Goal: Task Accomplishment & Management: Use online tool/utility

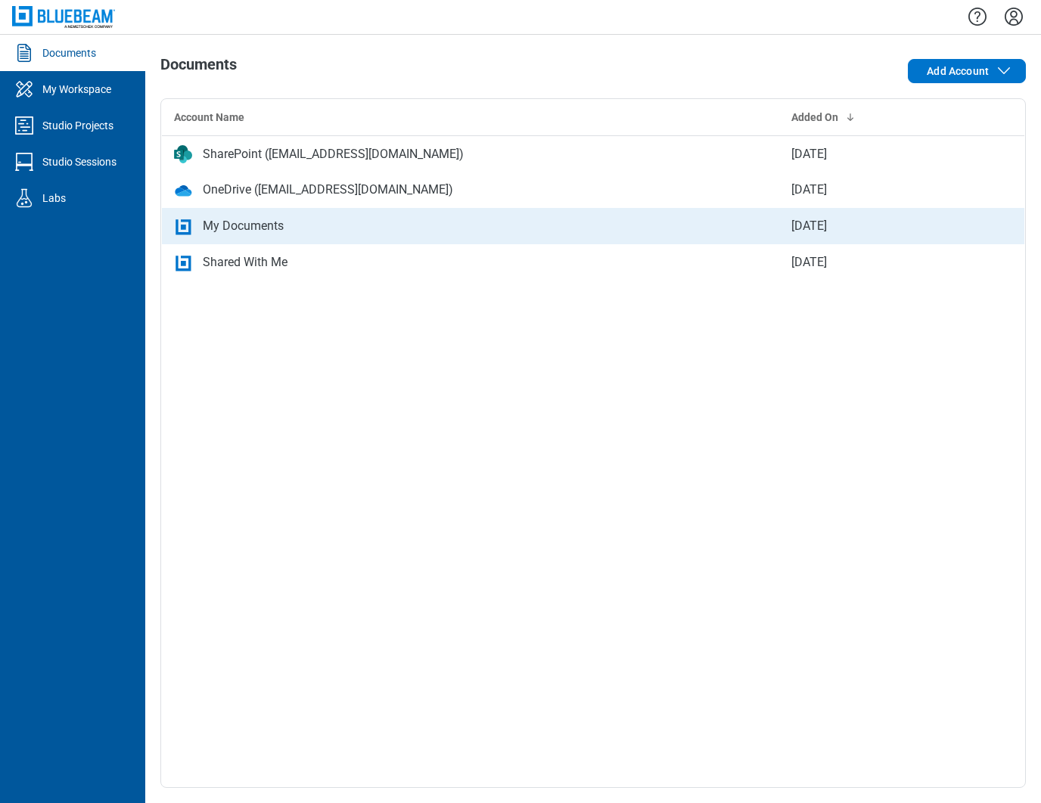
click at [254, 230] on div "My Documents" at bounding box center [243, 226] width 81 height 18
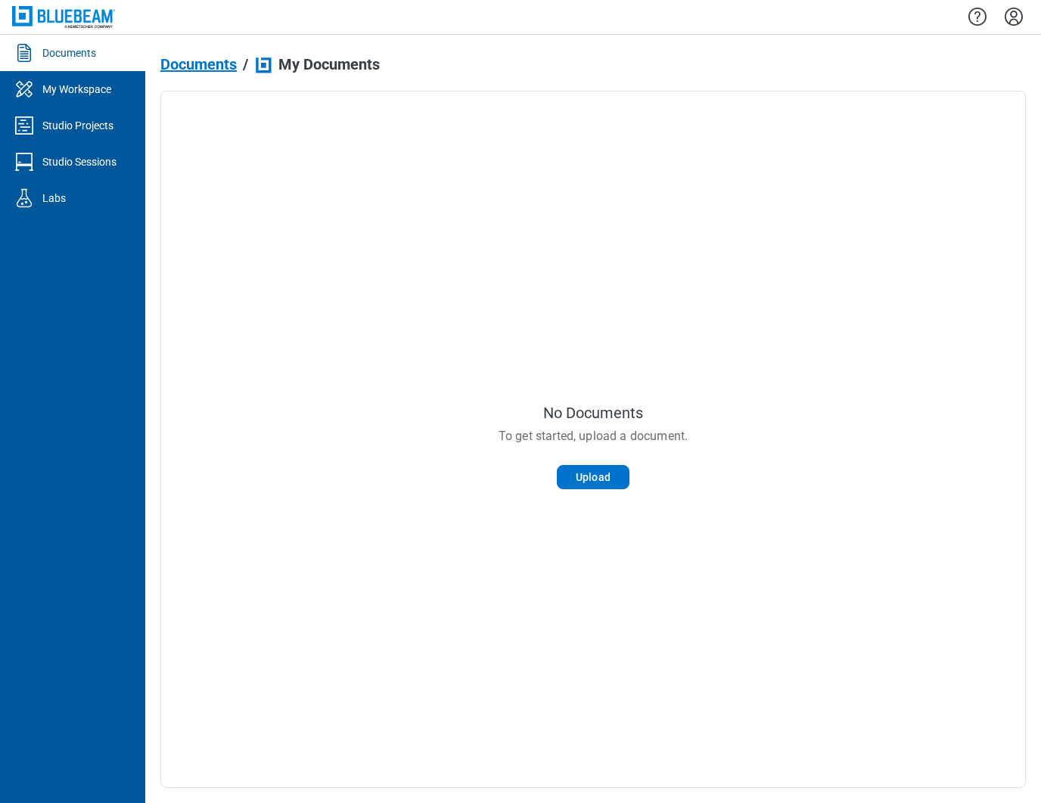
click at [231, 57] on span "Documents" at bounding box center [198, 64] width 76 height 17
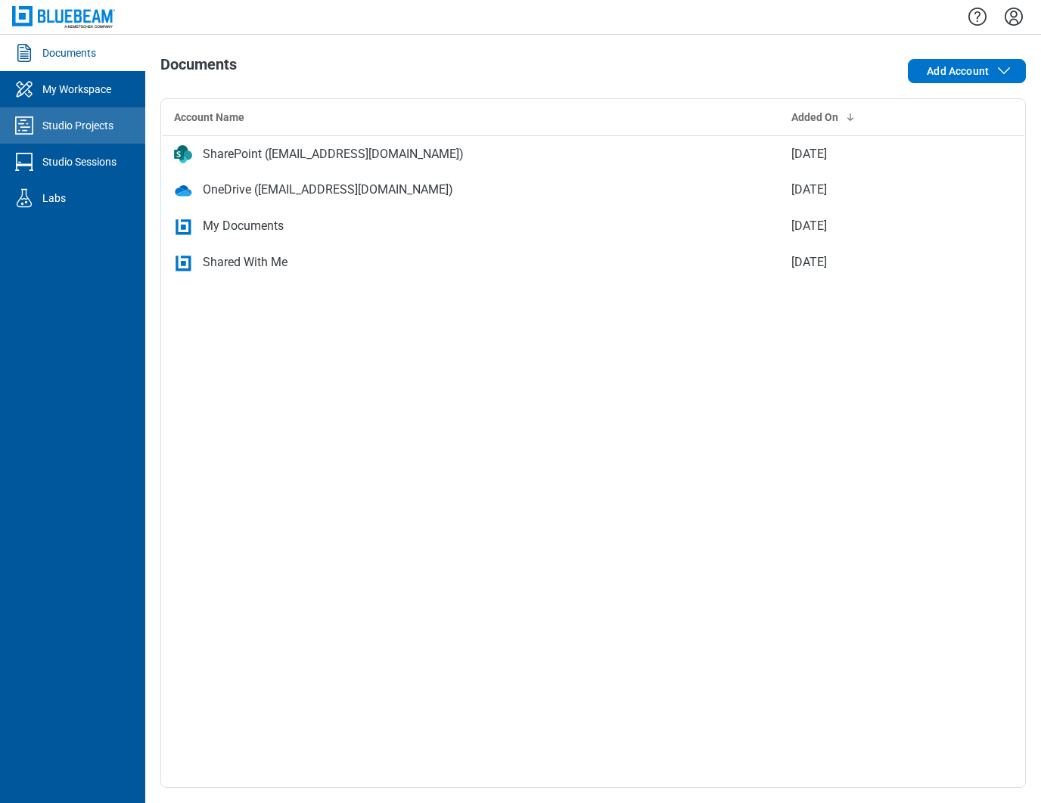
click at [81, 120] on div "Studio Projects" at bounding box center [77, 125] width 71 height 15
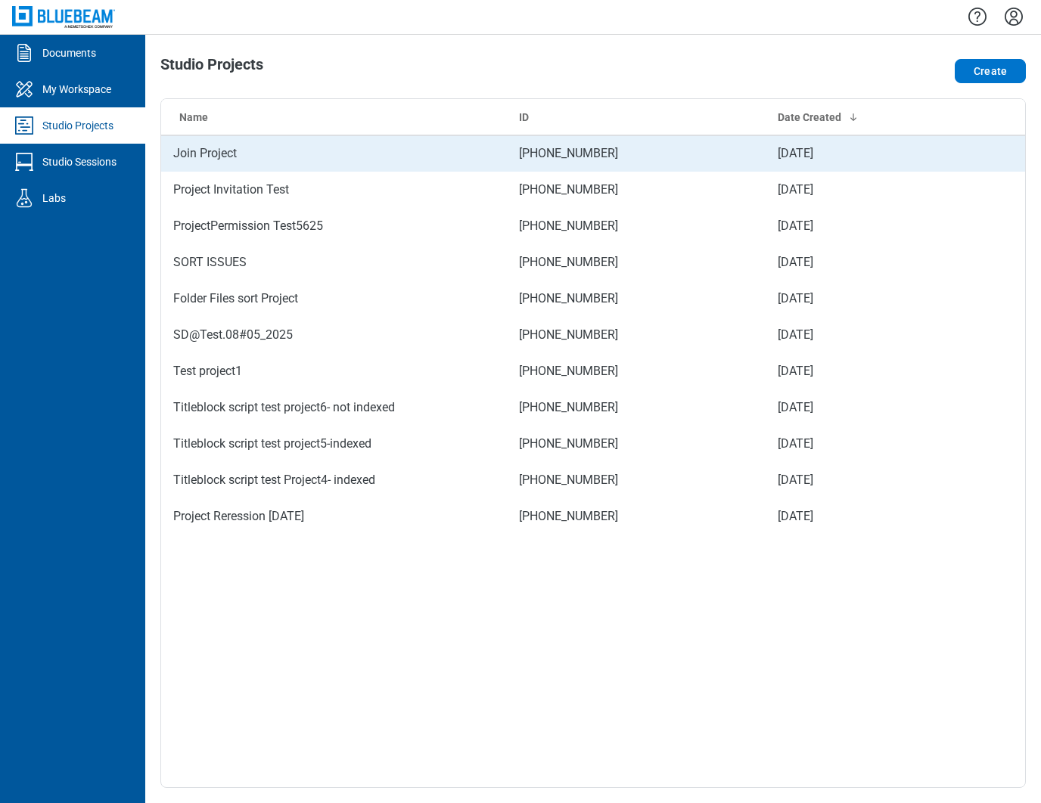
click at [272, 154] on td "Join Project" at bounding box center [334, 153] width 346 height 36
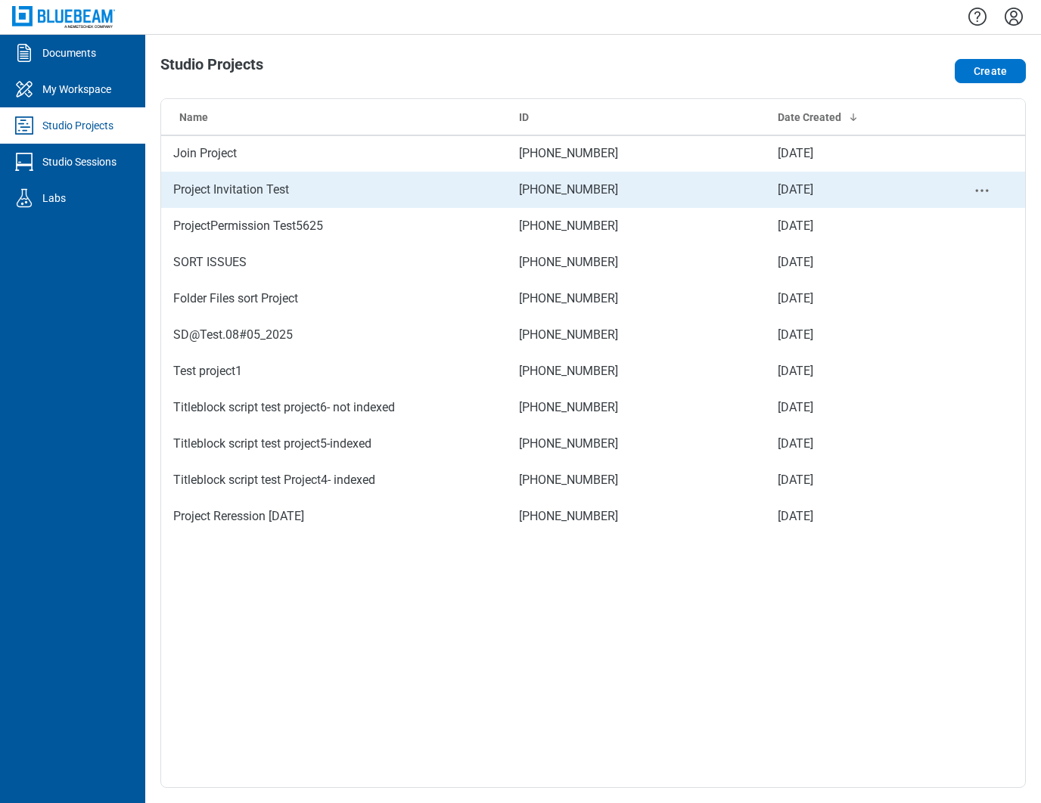
click at [259, 194] on td "Project Invitation Test" at bounding box center [334, 190] width 346 height 36
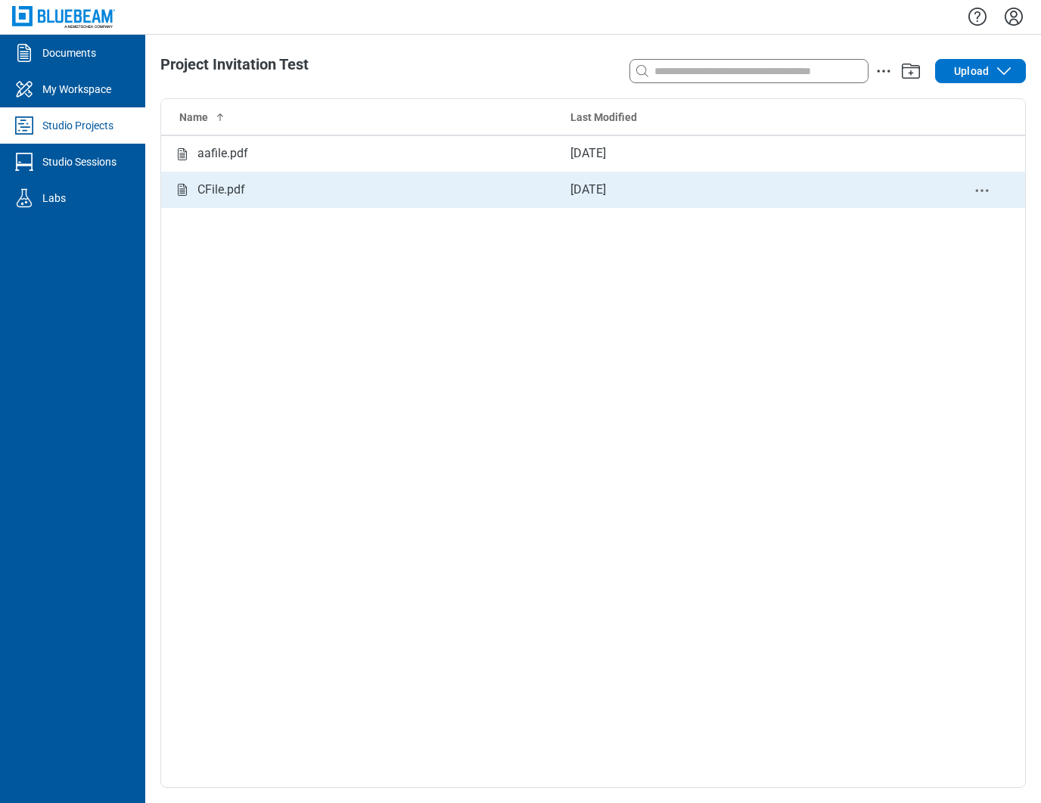
click at [242, 187] on div "CFile.pdf" at bounding box center [221, 190] width 48 height 19
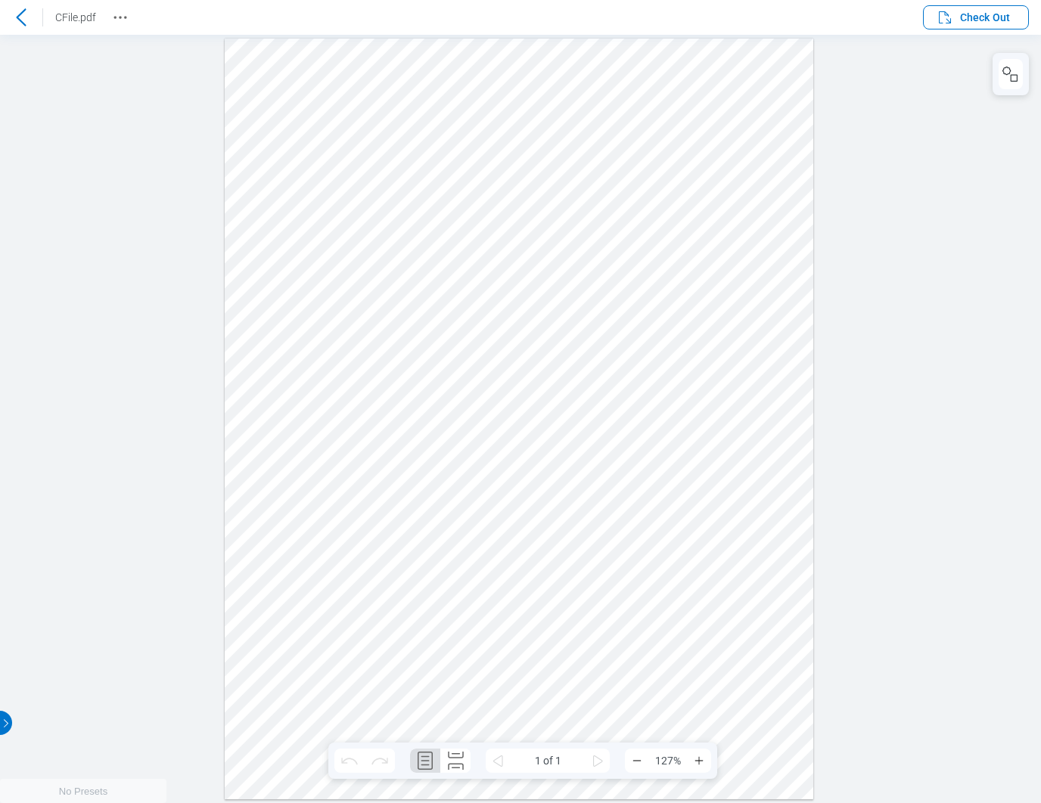
click at [14, 17] on icon at bounding box center [21, 17] width 18 height 18
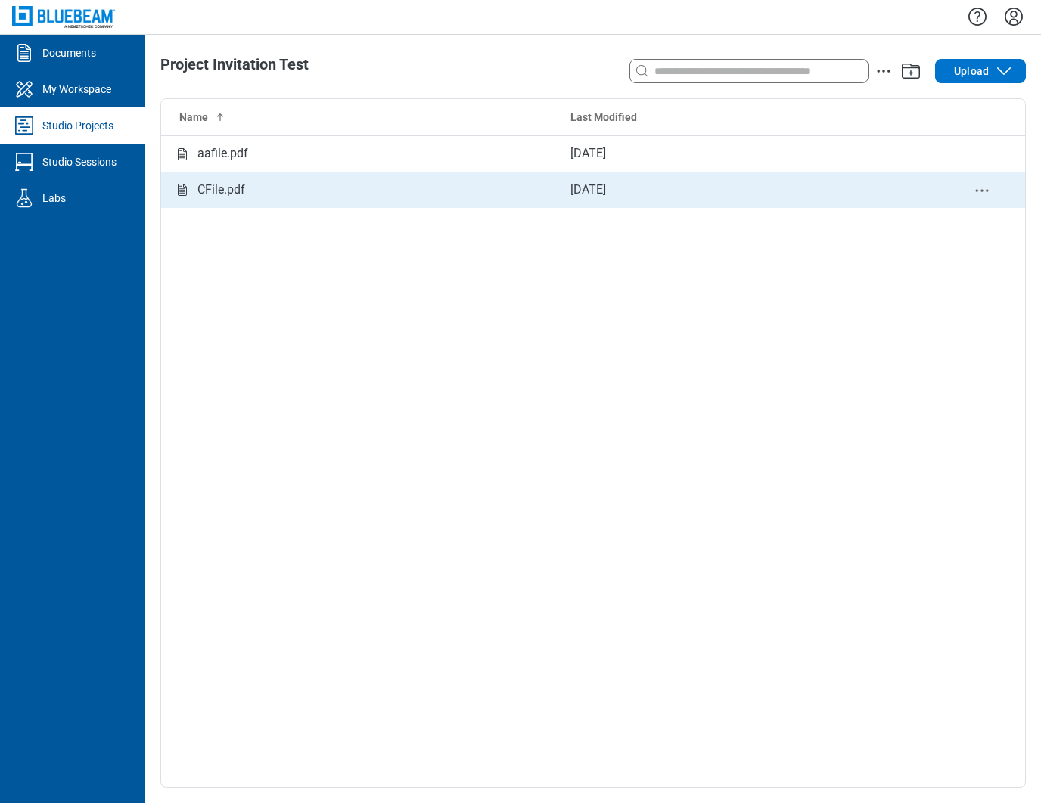
click at [247, 197] on div "CFile.pdf" at bounding box center [359, 190] width 373 height 19
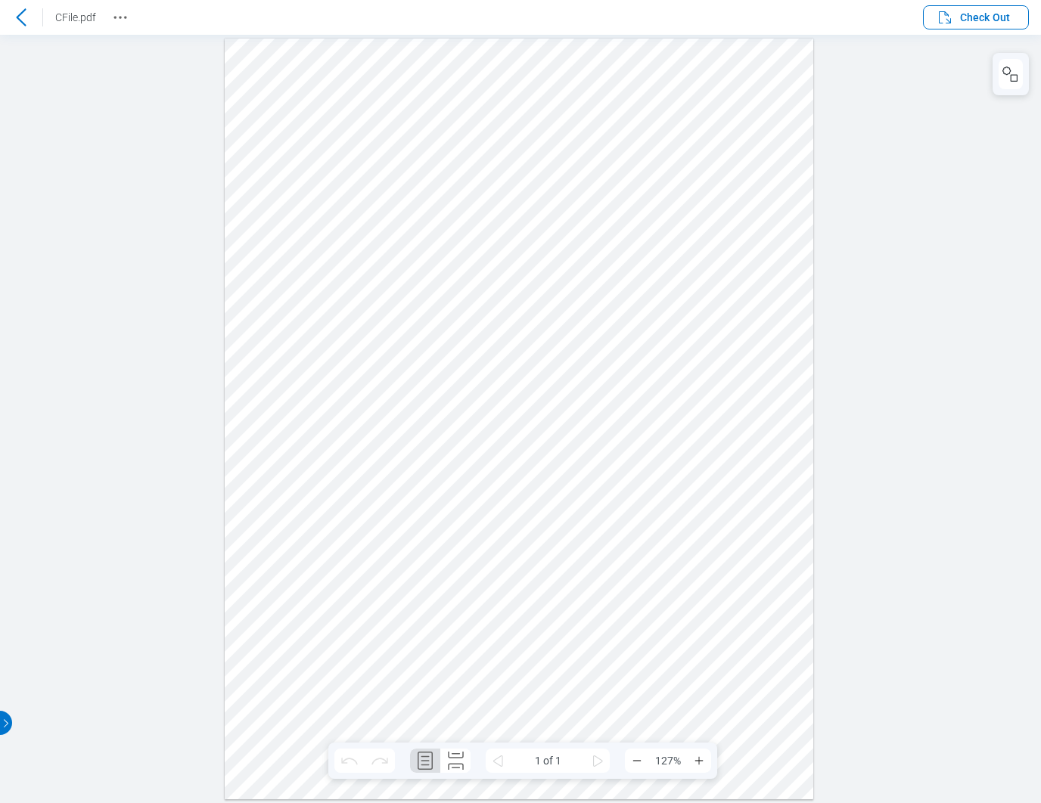
click at [21, 18] on icon at bounding box center [21, 17] width 18 height 18
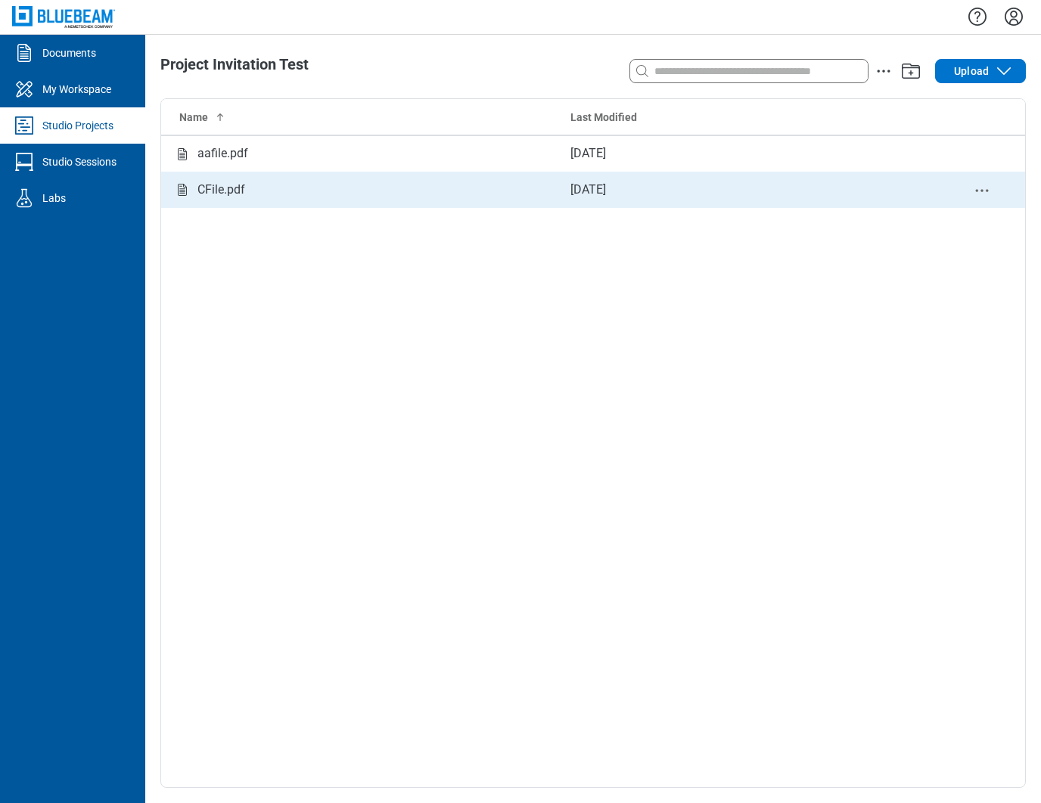
click at [262, 193] on div "CFile.pdf" at bounding box center [359, 190] width 373 height 19
